Goal: Transaction & Acquisition: Subscribe to service/newsletter

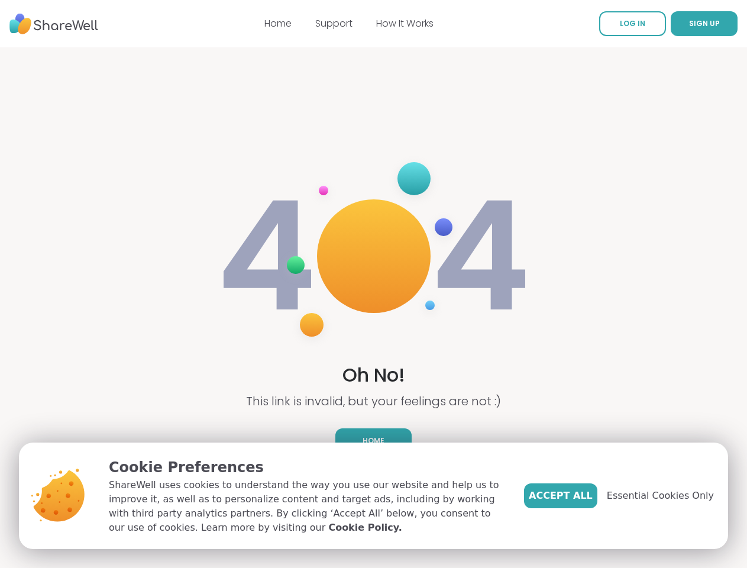
click at [373, 284] on img at bounding box center [374, 256] width 315 height 212
click at [689, 24] on span "SIGN UP" at bounding box center [704, 23] width 31 height 10
click at [668, 496] on span "Essential Cookies Only" at bounding box center [660, 496] width 107 height 14
click at [373, 284] on img at bounding box center [374, 256] width 315 height 212
click at [689, 24] on span "SIGN UP" at bounding box center [704, 23] width 31 height 10
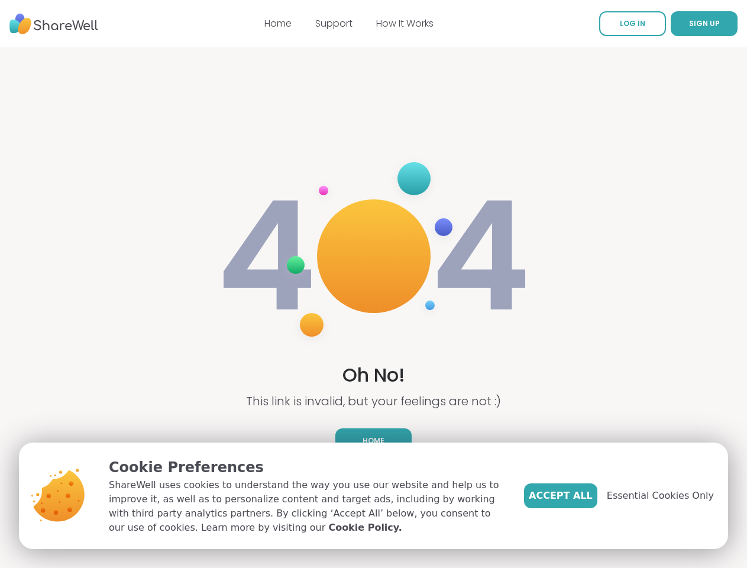
click at [668, 496] on span "Essential Cookies Only" at bounding box center [660, 496] width 107 height 14
click at [373, 284] on img at bounding box center [374, 256] width 315 height 212
click at [689, 24] on span "SIGN UP" at bounding box center [704, 23] width 31 height 10
click at [668, 496] on span "Essential Cookies Only" at bounding box center [660, 496] width 107 height 14
